Goal: Task Accomplishment & Management: Use online tool/utility

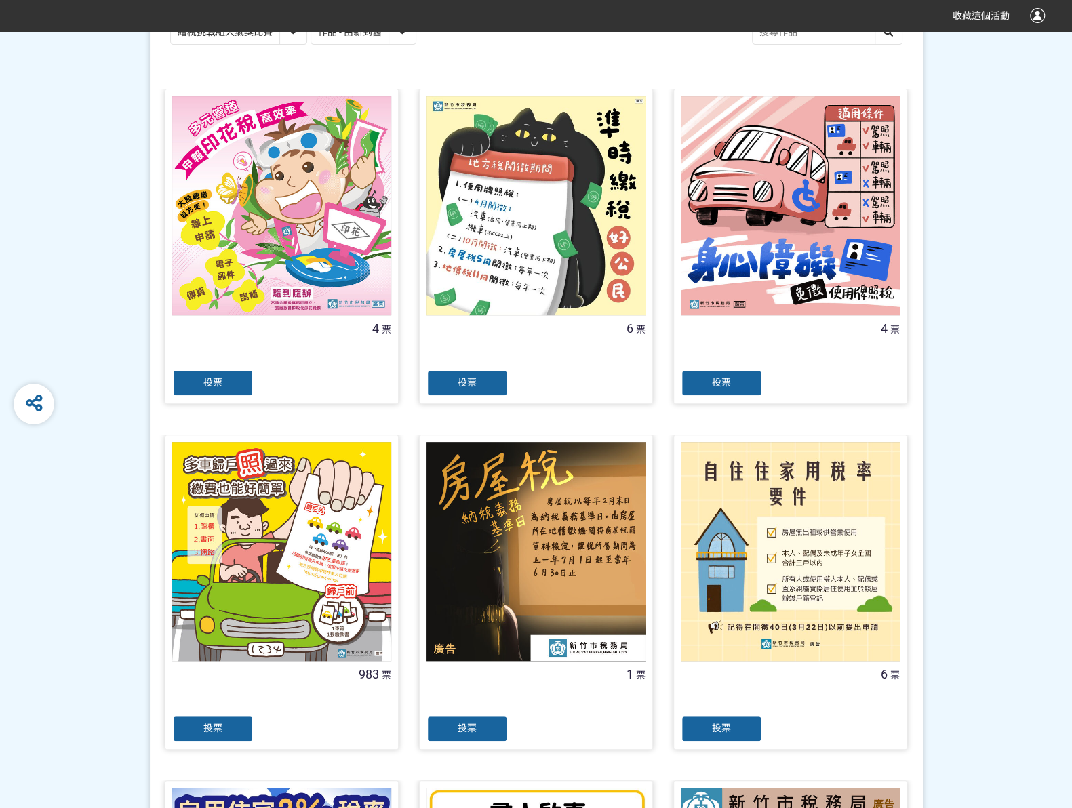
scroll to position [407, 0]
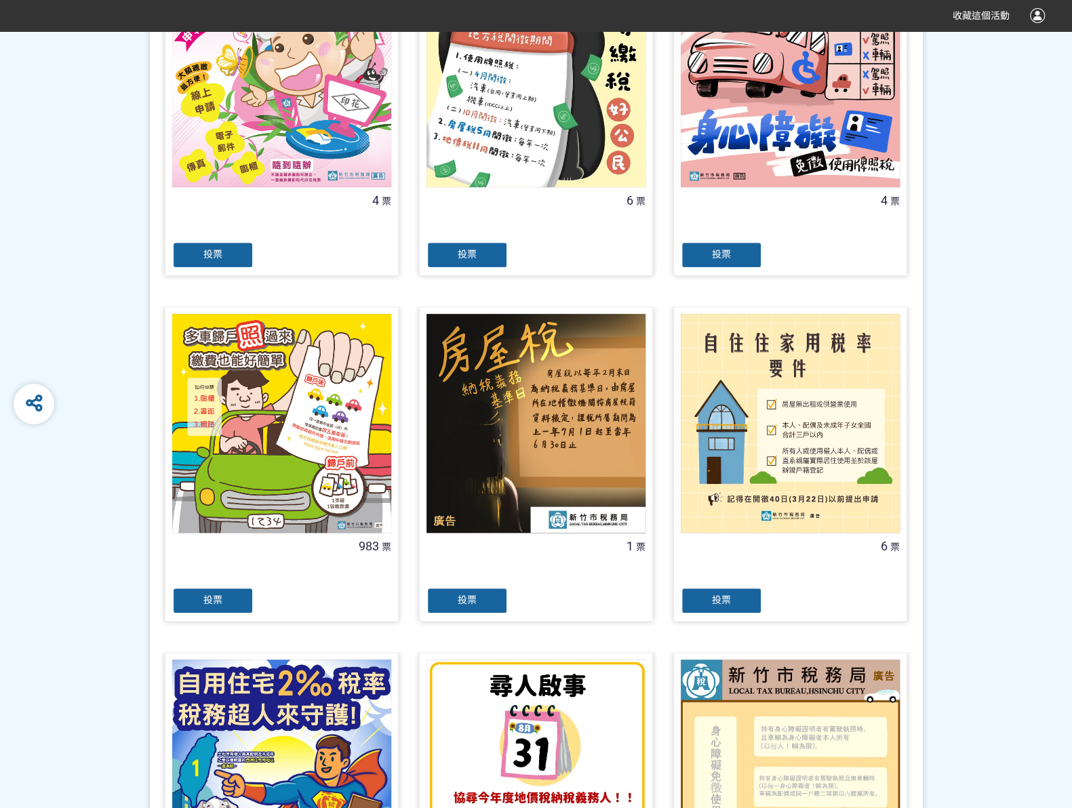
click at [241, 597] on div "投票" at bounding box center [212, 600] width 81 height 27
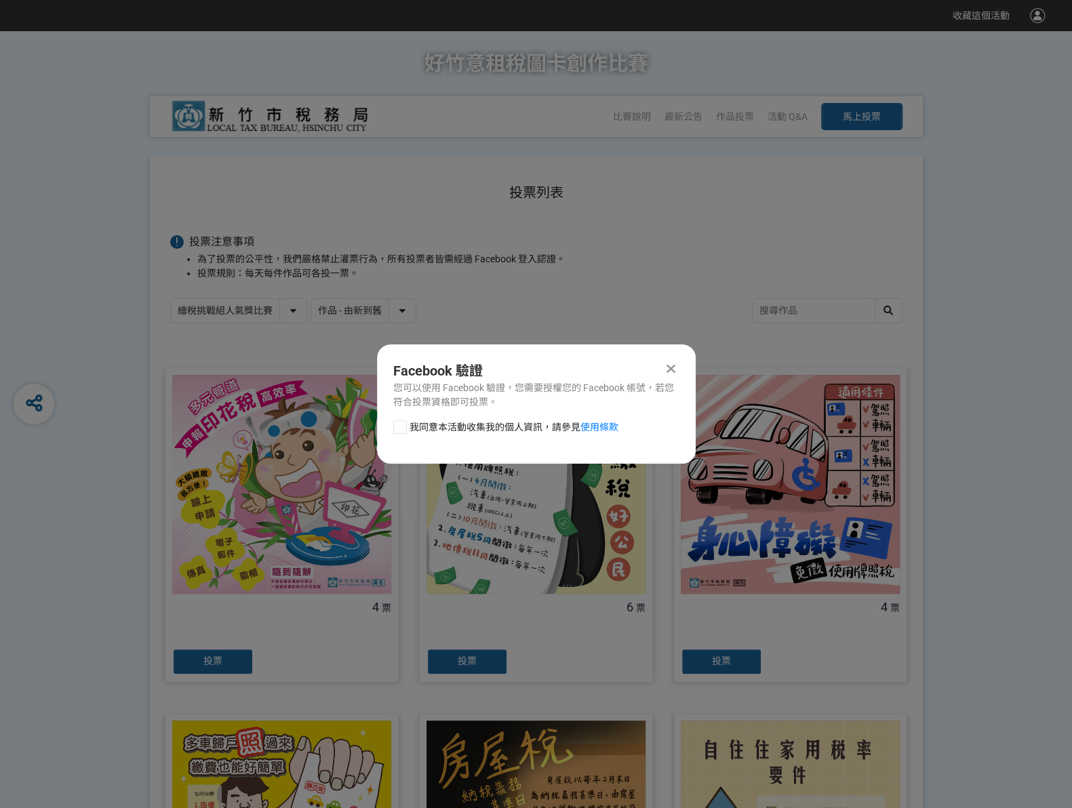
click at [396, 428] on div at bounding box center [400, 427] width 14 height 14
checkbox input "true"
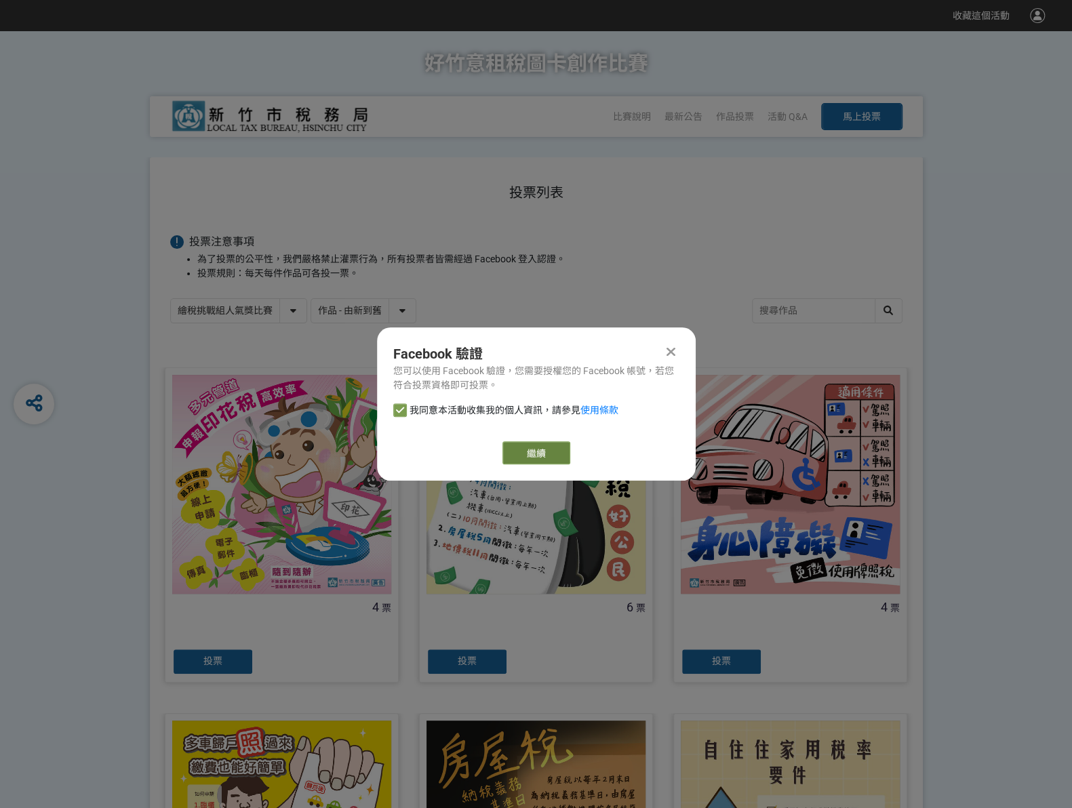
click at [540, 450] on link "繼續" at bounding box center [536, 452] width 68 height 23
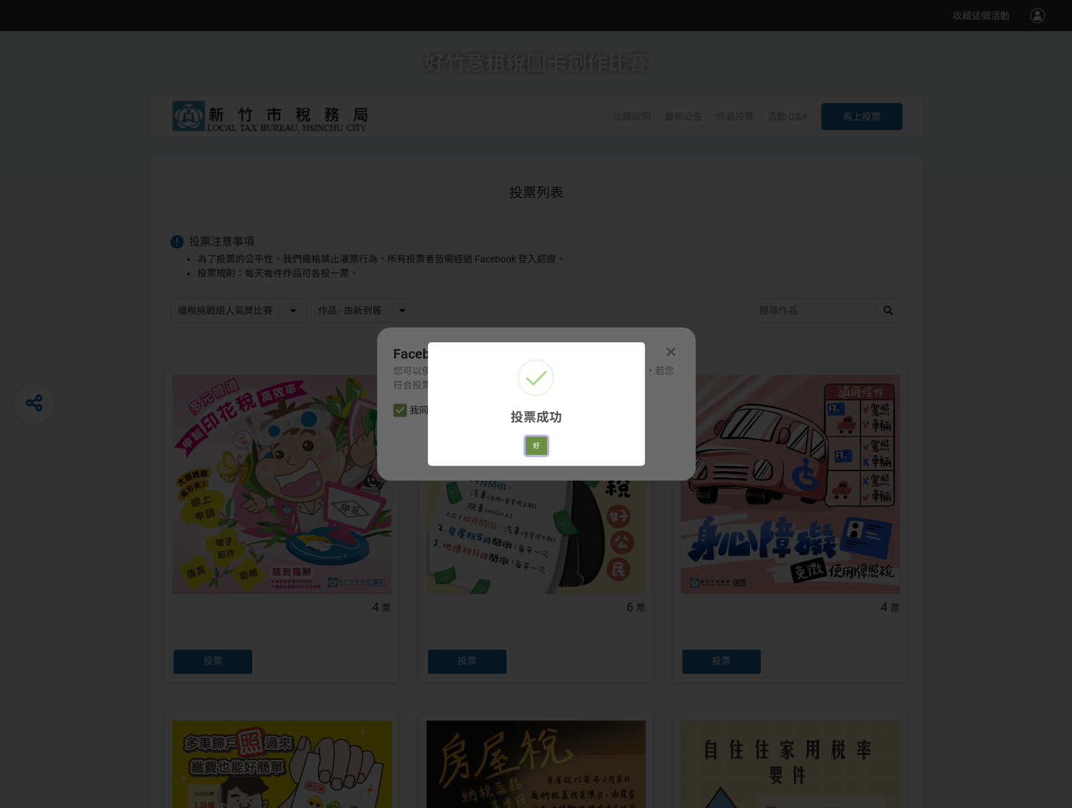
drag, startPoint x: 540, startPoint y: 456, endPoint x: 536, endPoint y: 445, distance: 10.7
click at [536, 445] on button "好" at bounding box center [536, 446] width 22 height 19
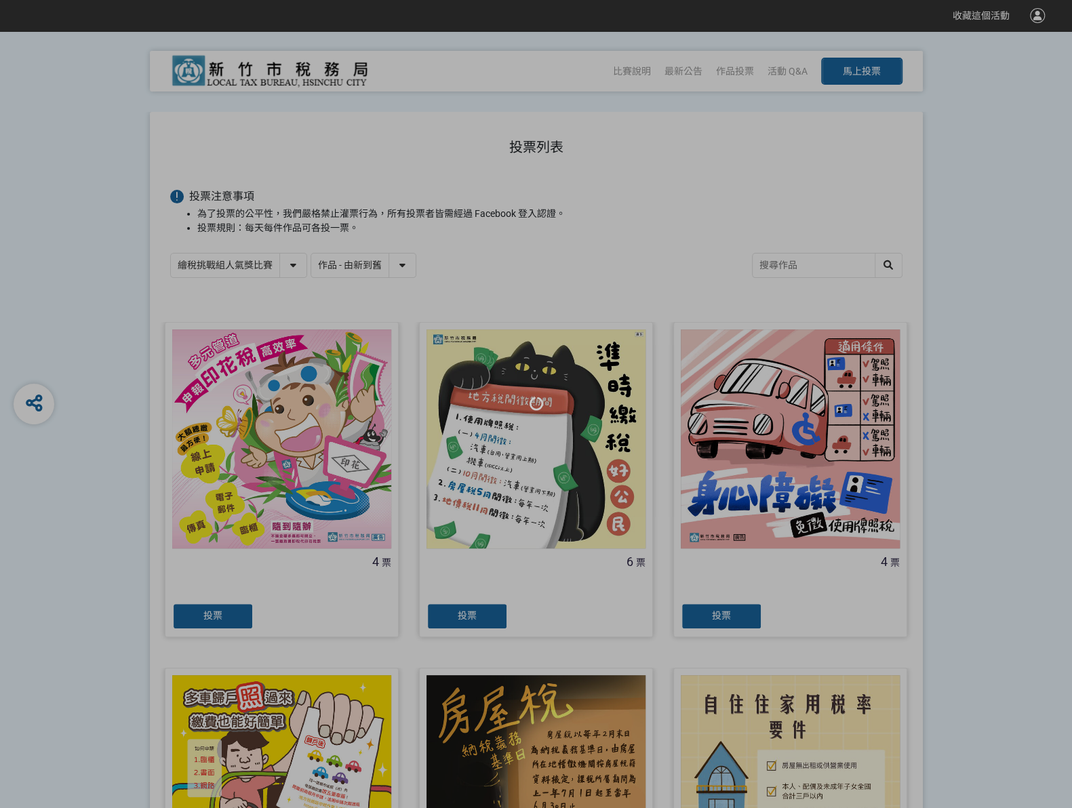
scroll to position [94, 0]
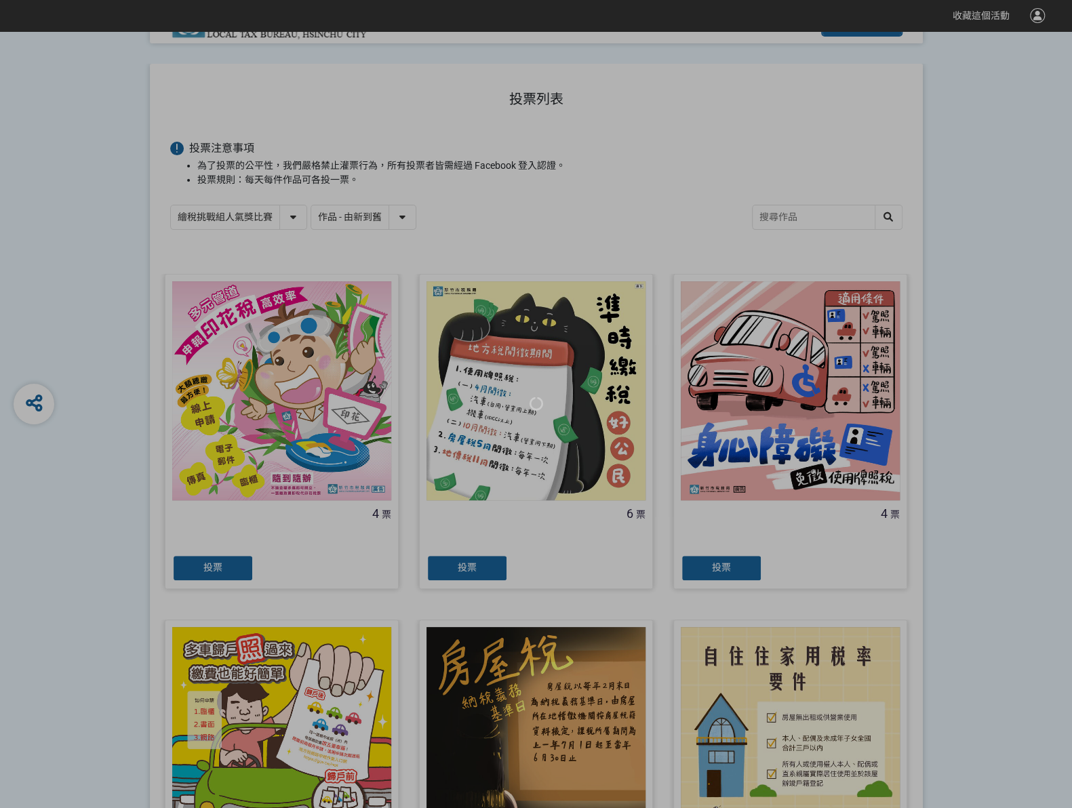
click at [293, 218] on div at bounding box center [536, 404] width 1072 height 808
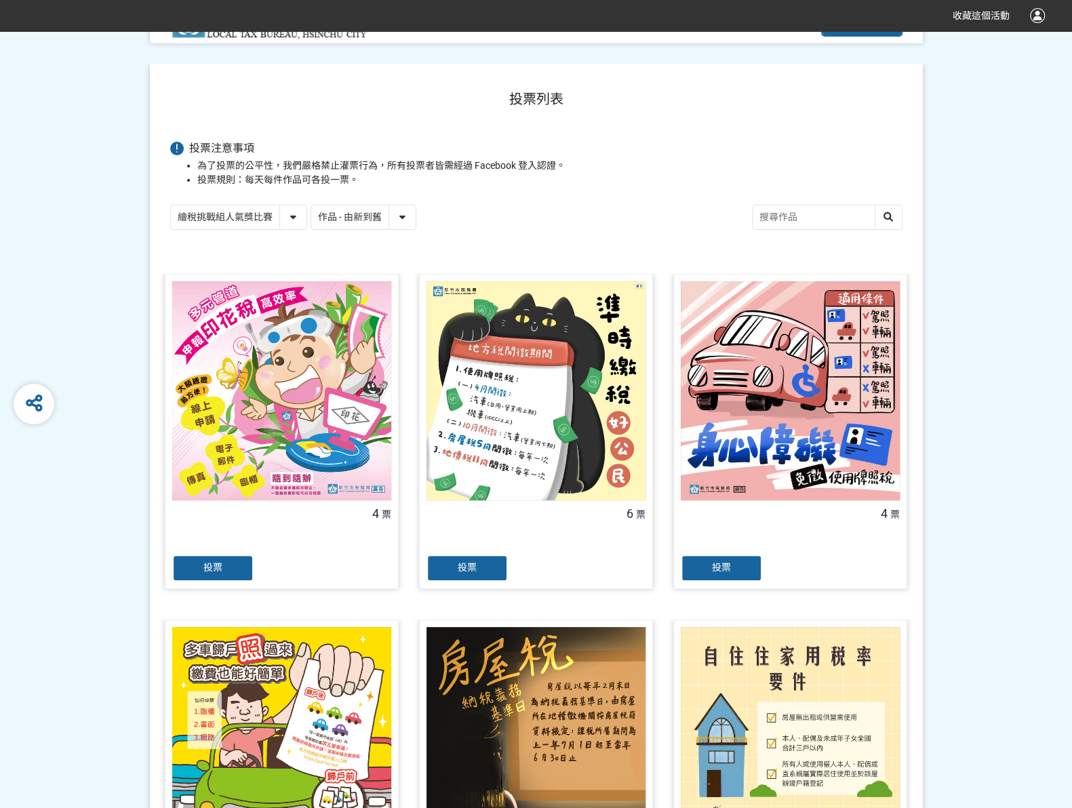
click at [291, 222] on select "繪稅挑戰組人氣獎比賽 活用智繪組人氣獎投票" at bounding box center [239, 217] width 136 height 24
select select "13167"
click at [171, 205] on select "繪稅挑戰組人氣獎比賽 活用智繪組人氣獎投票" at bounding box center [239, 217] width 136 height 24
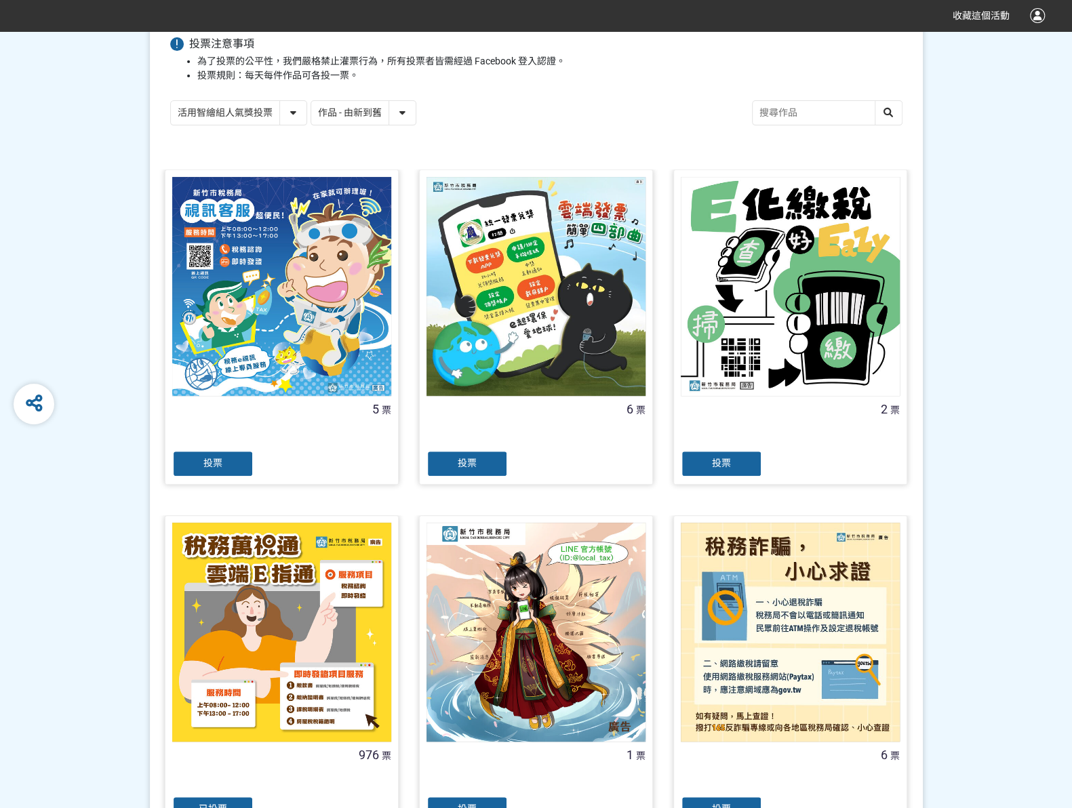
scroll to position [339, 0]
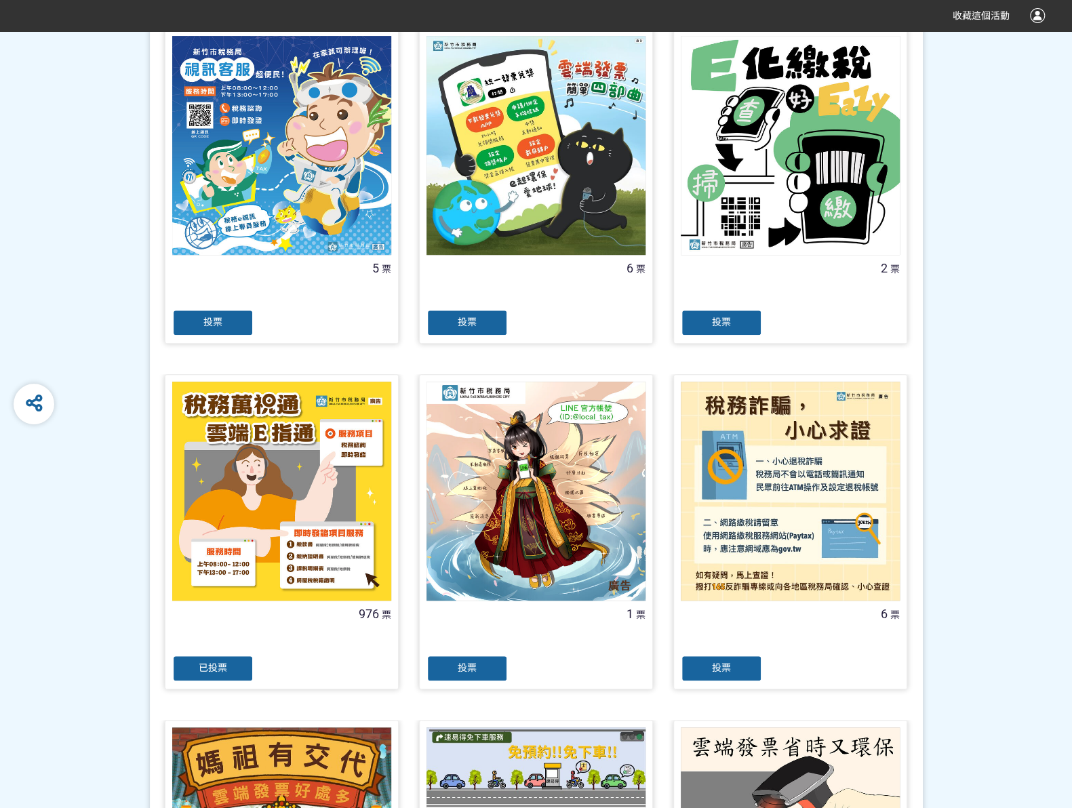
click at [226, 673] on div "已投票" at bounding box center [212, 668] width 81 height 27
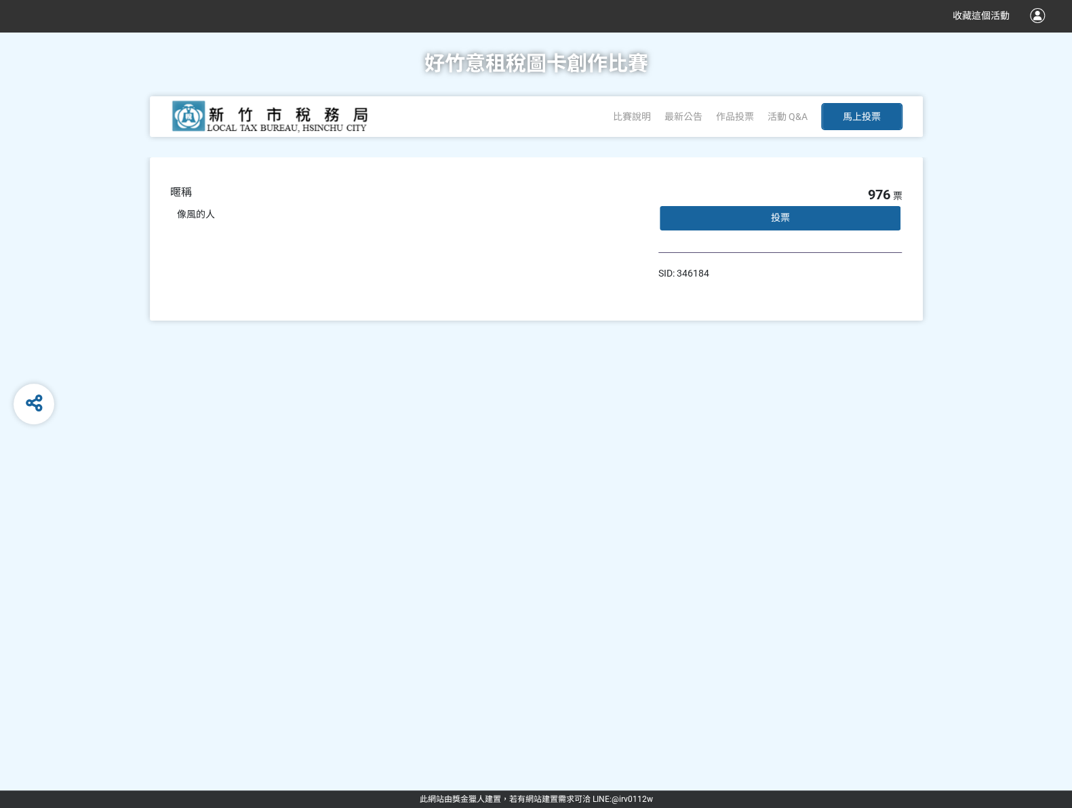
click at [791, 214] on div "投票" at bounding box center [780, 218] width 244 height 27
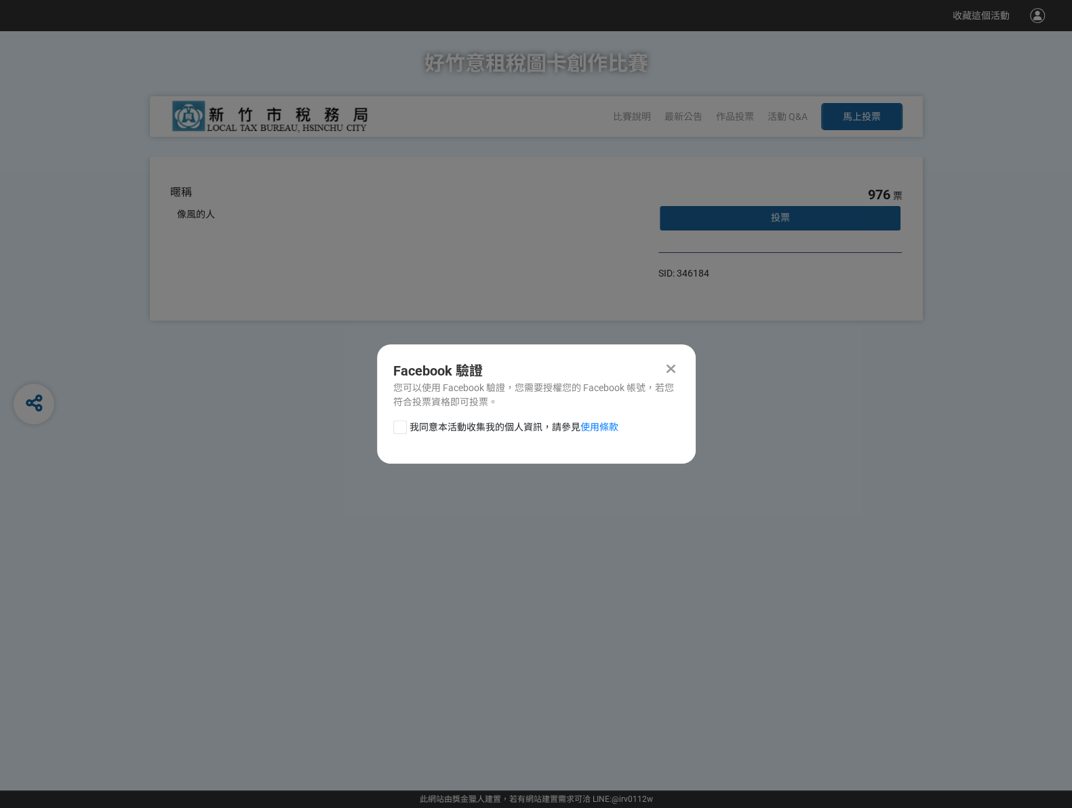
click at [395, 427] on div at bounding box center [400, 427] width 14 height 14
checkbox input "true"
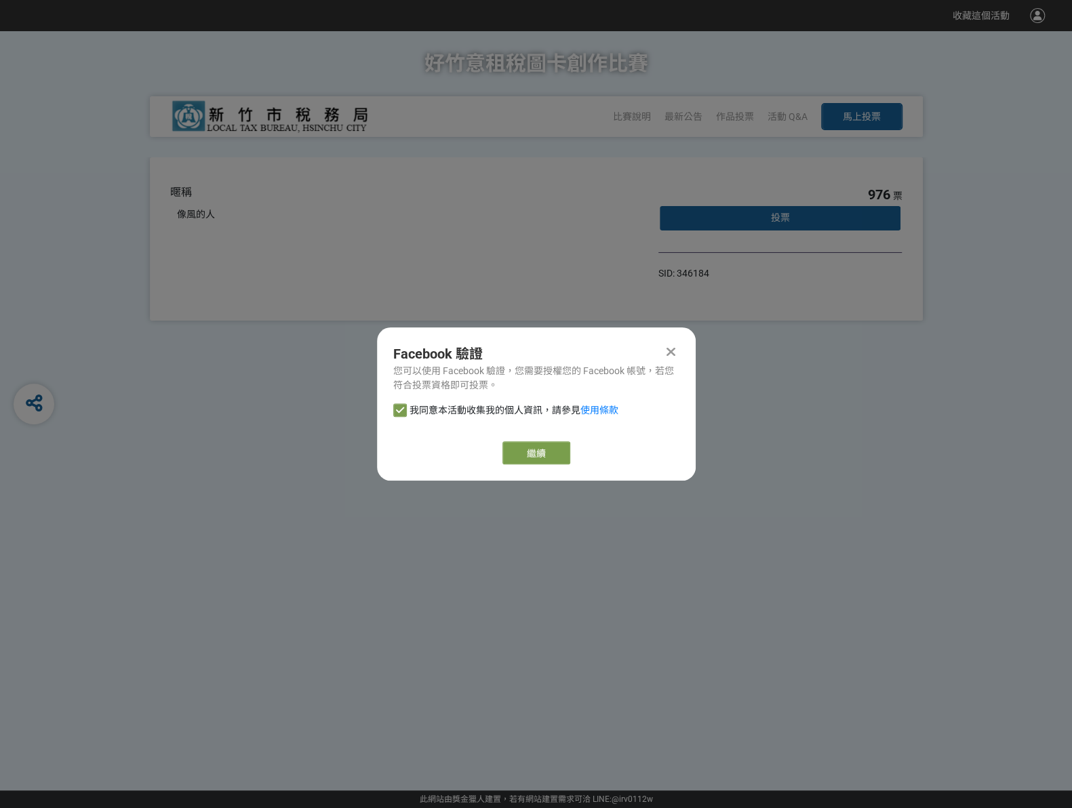
click at [521, 453] on link "繼續" at bounding box center [536, 452] width 68 height 23
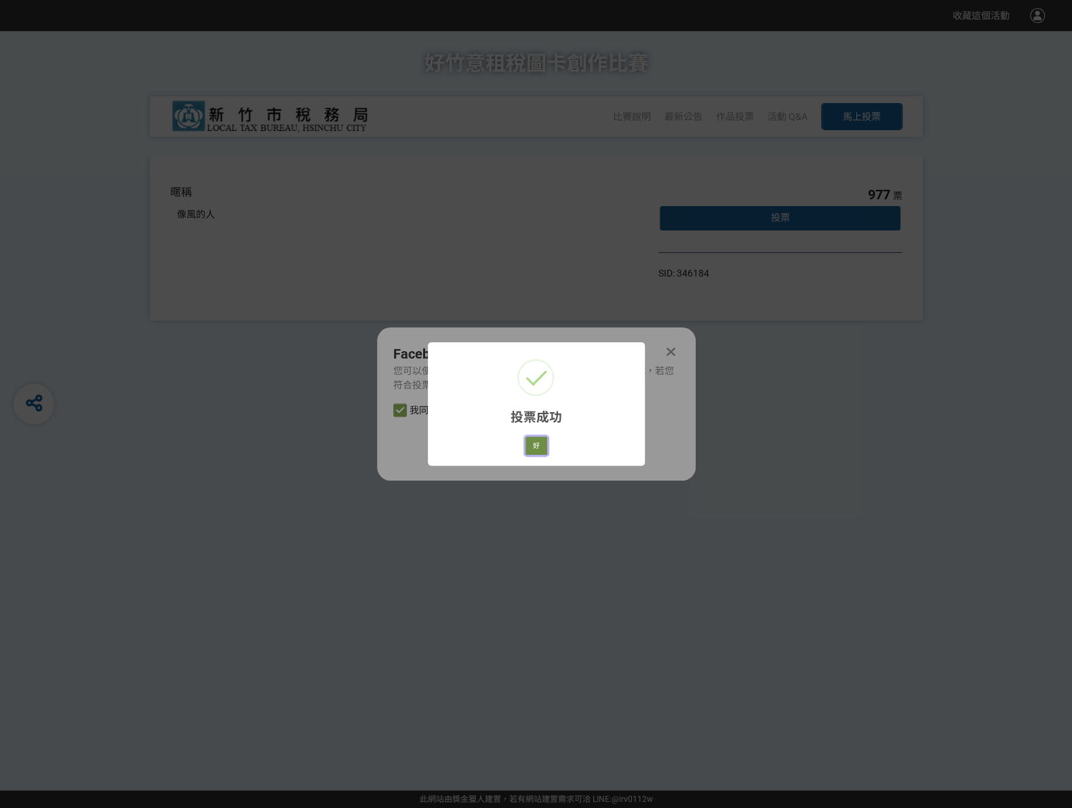
click at [541, 449] on button "好" at bounding box center [536, 446] width 22 height 19
